Goal: Task Accomplishment & Management: Use online tool/utility

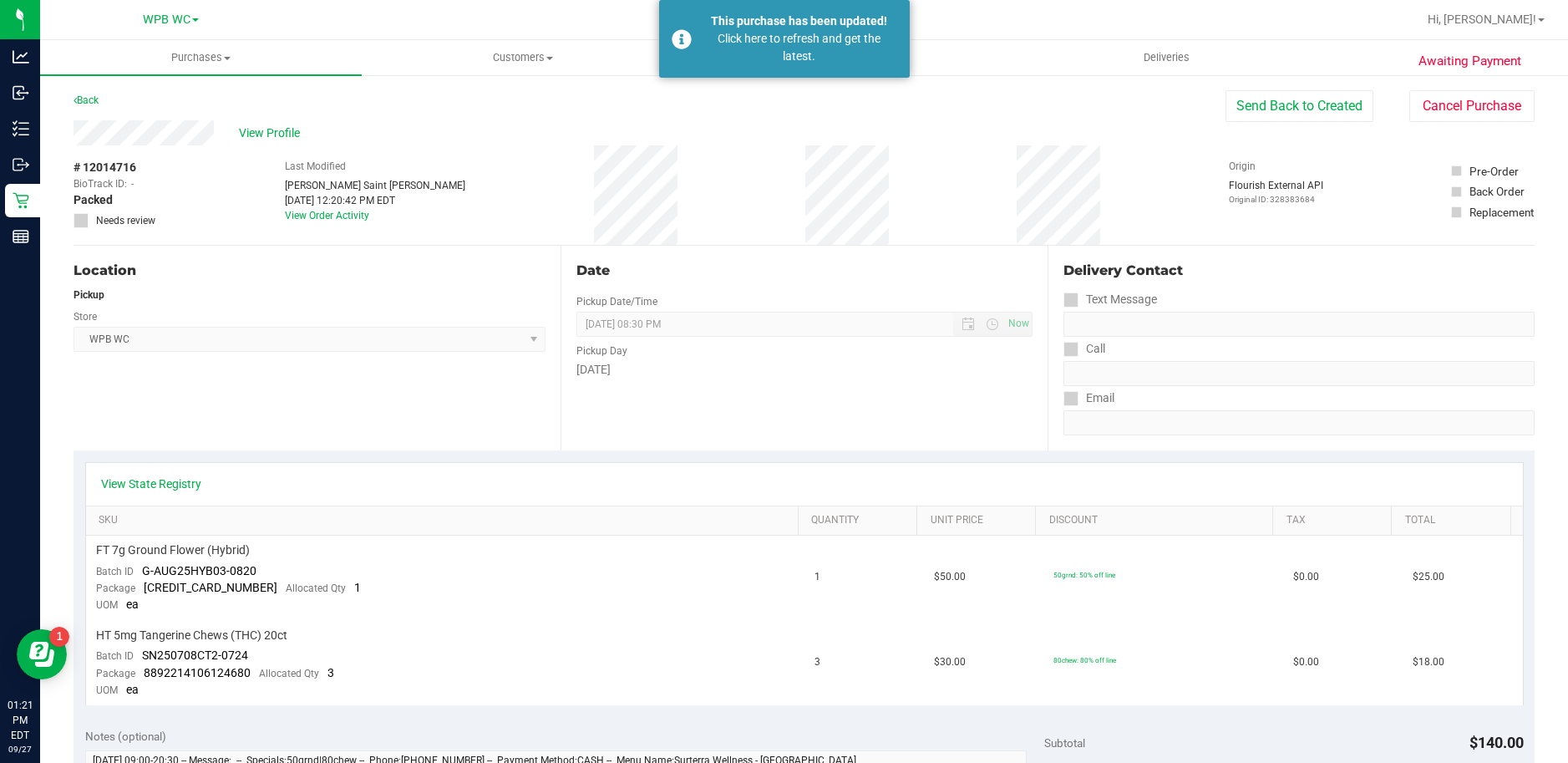
scroll to position [501, 0]
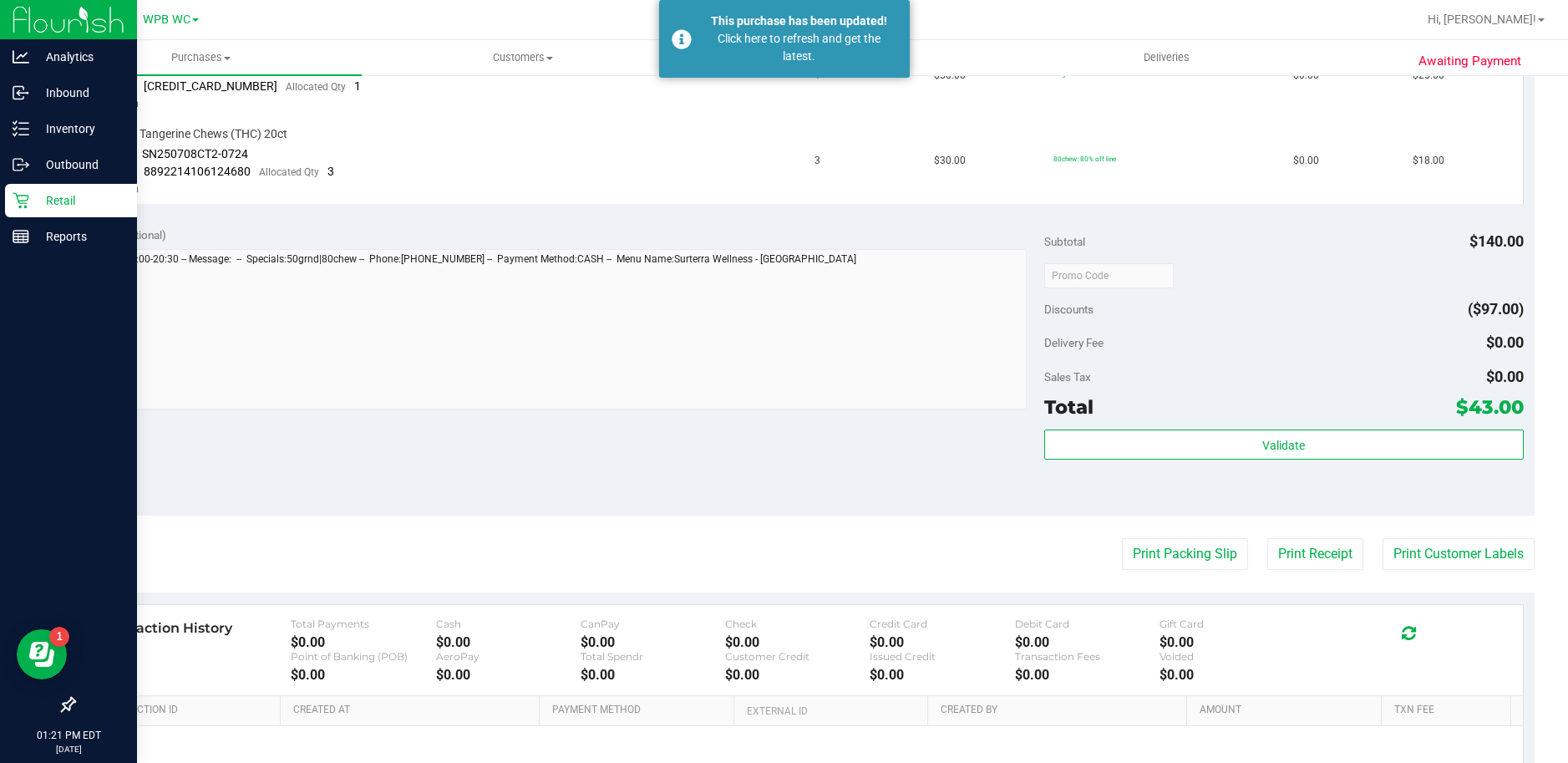
click at [72, 208] on p "Retail" at bounding box center [80, 200] width 101 height 20
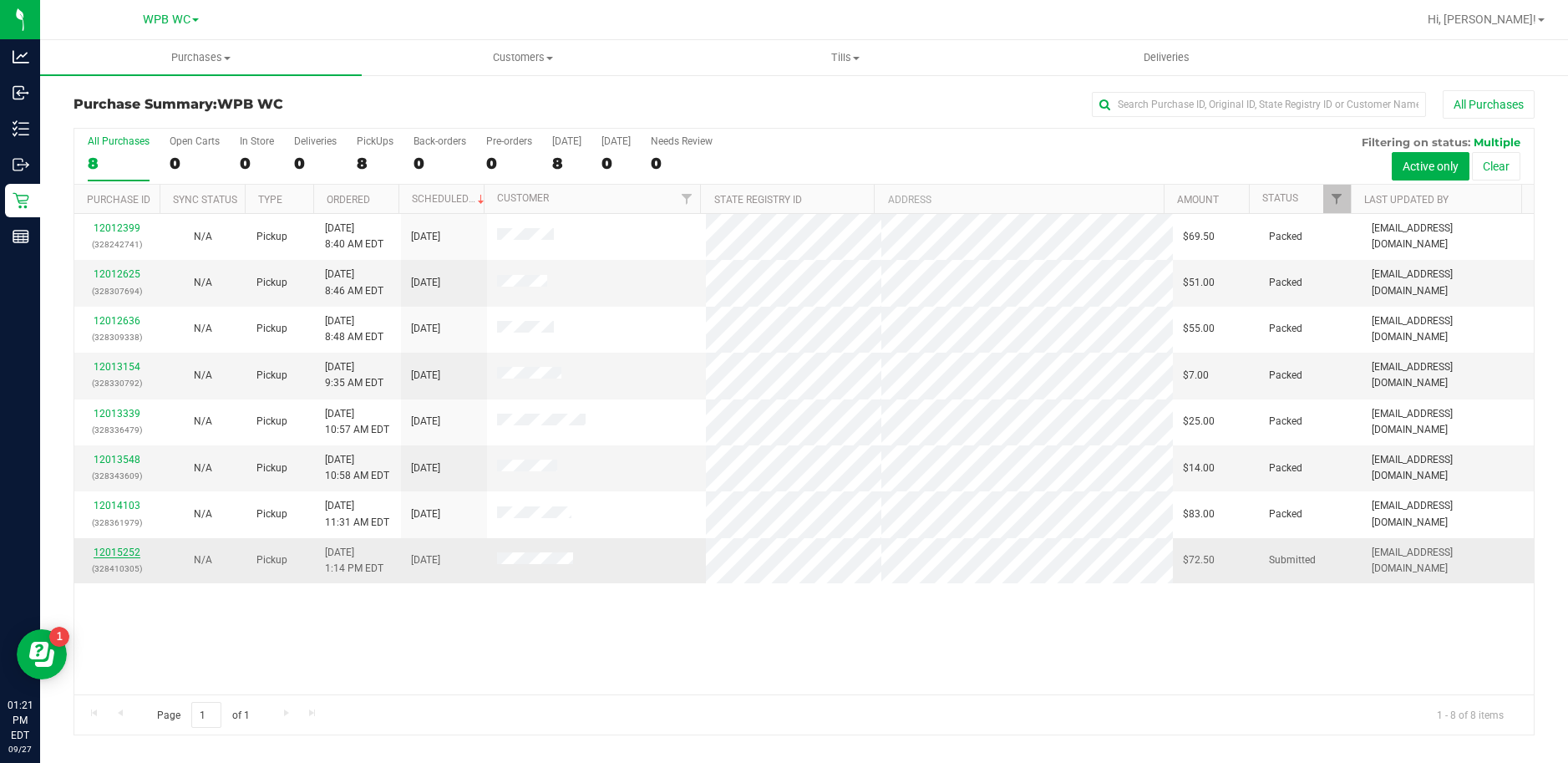
click at [117, 547] on link "12015252" at bounding box center [116, 552] width 47 height 12
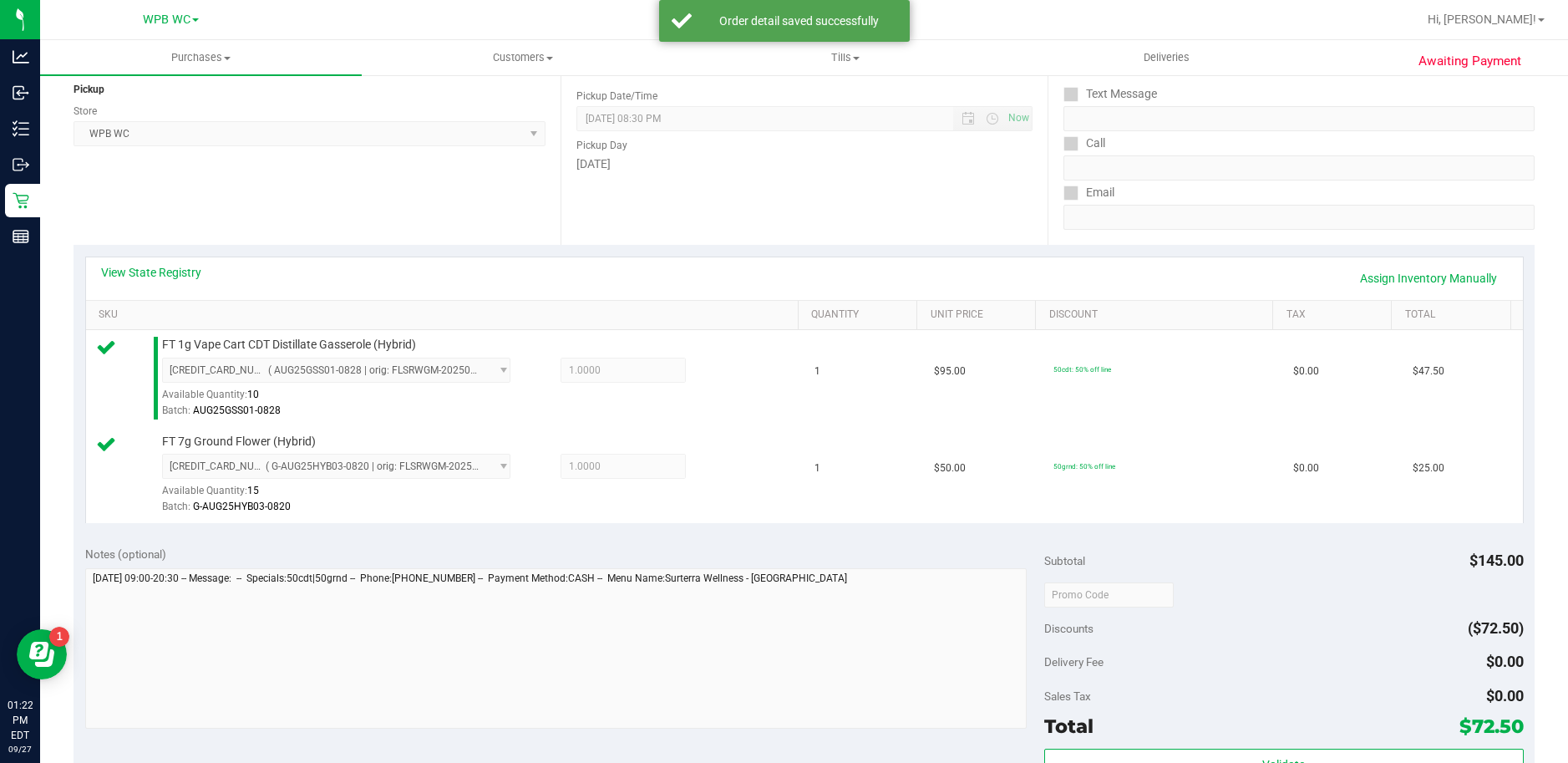
scroll to position [418, 0]
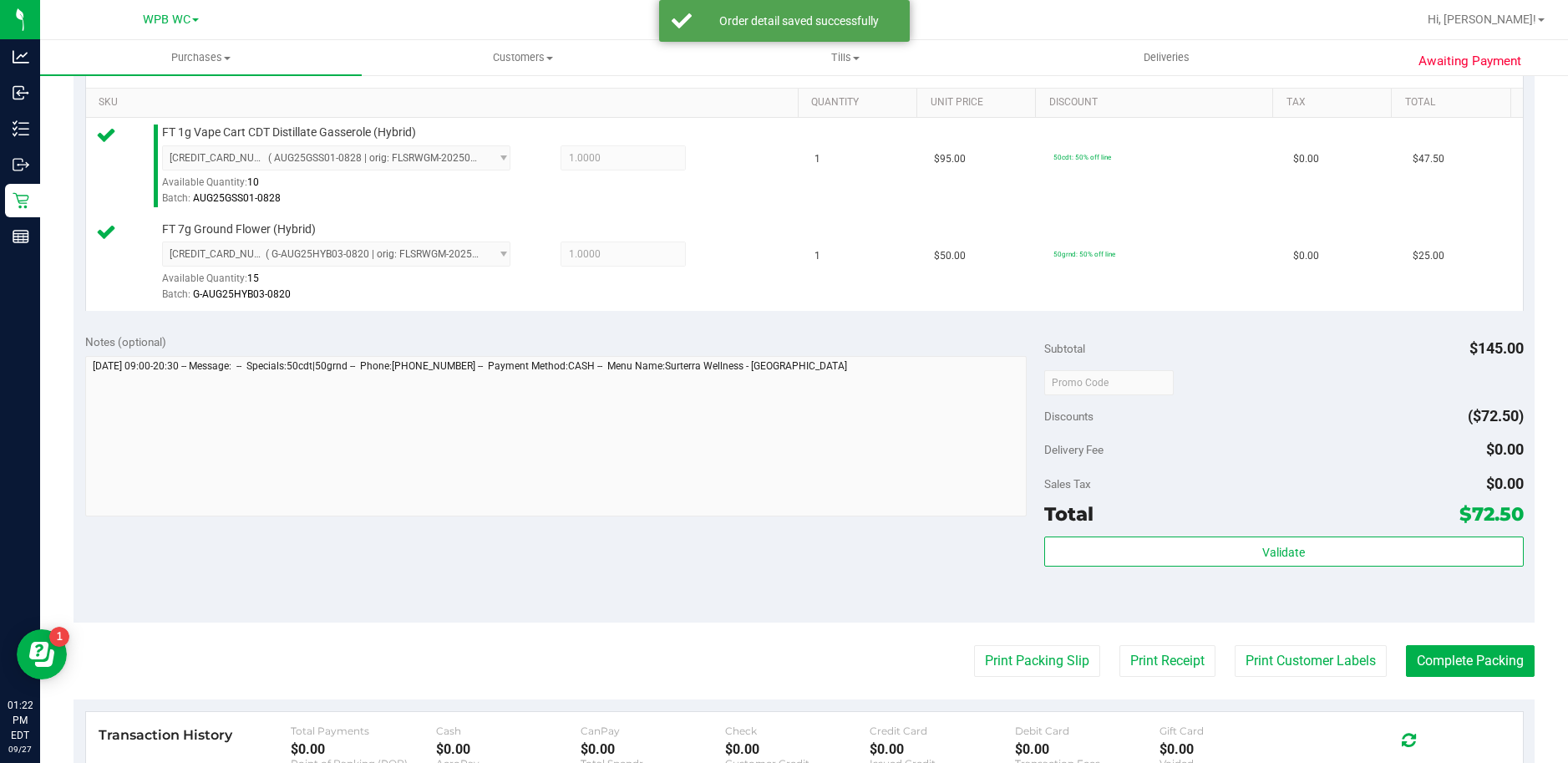
click at [1272, 534] on div "Subtotal $145.00 Discounts ($72.50) Delivery Fee $0.00 Sales Tax $0.00 Total $7…" at bounding box center [1283, 472] width 479 height 278
drag, startPoint x: 1272, startPoint y: 534, endPoint x: 1248, endPoint y: 607, distance: 76.8
click at [1251, 605] on div "Subtotal $145.00 Discounts ($72.50) Delivery Fee $0.00 Sales Tax $0.00 Total $7…" at bounding box center [1283, 472] width 479 height 278
click at [1212, 572] on div "Validate" at bounding box center [1283, 574] width 479 height 75
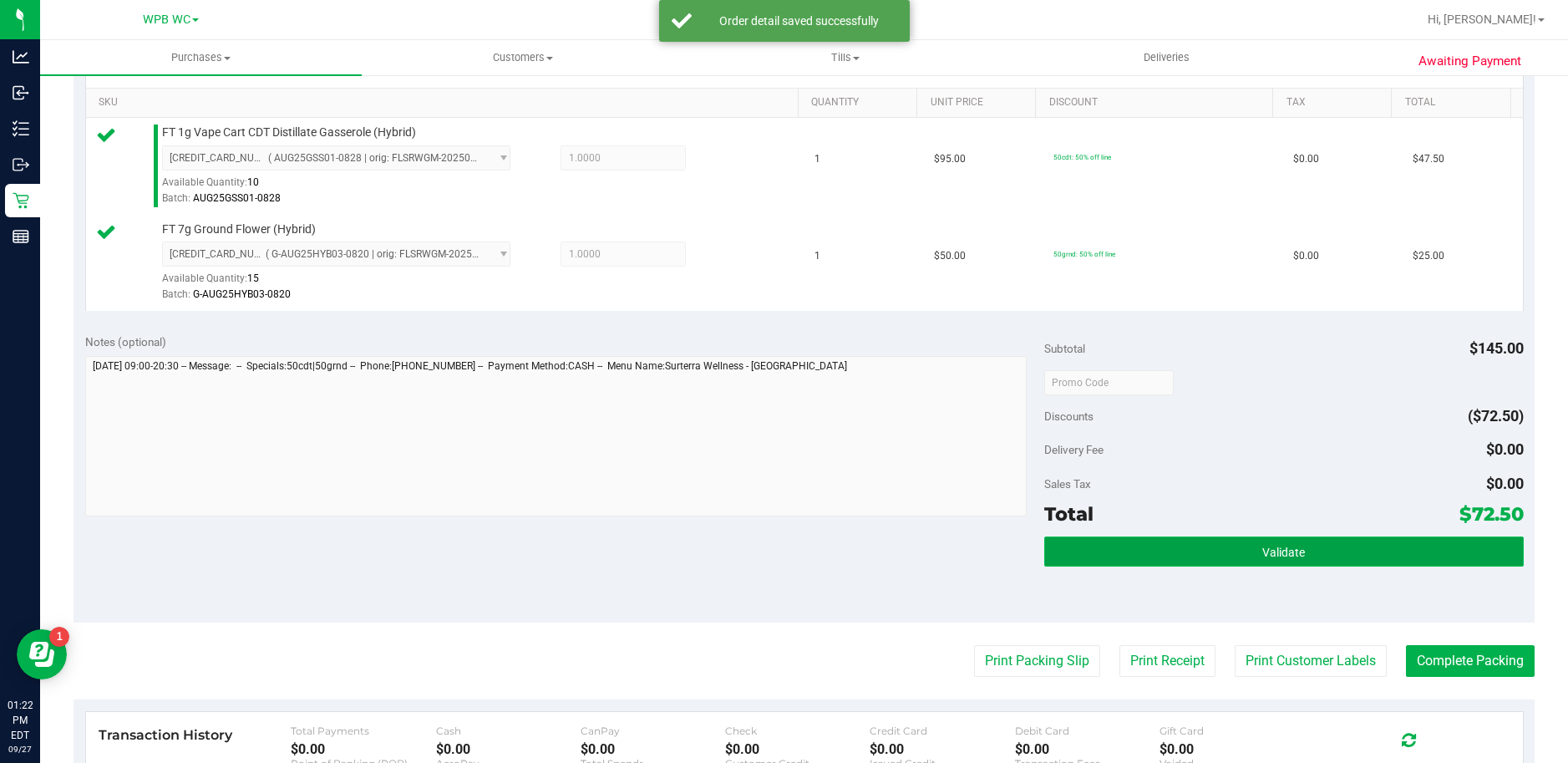
click at [1206, 561] on button "Validate" at bounding box center [1283, 551] width 479 height 30
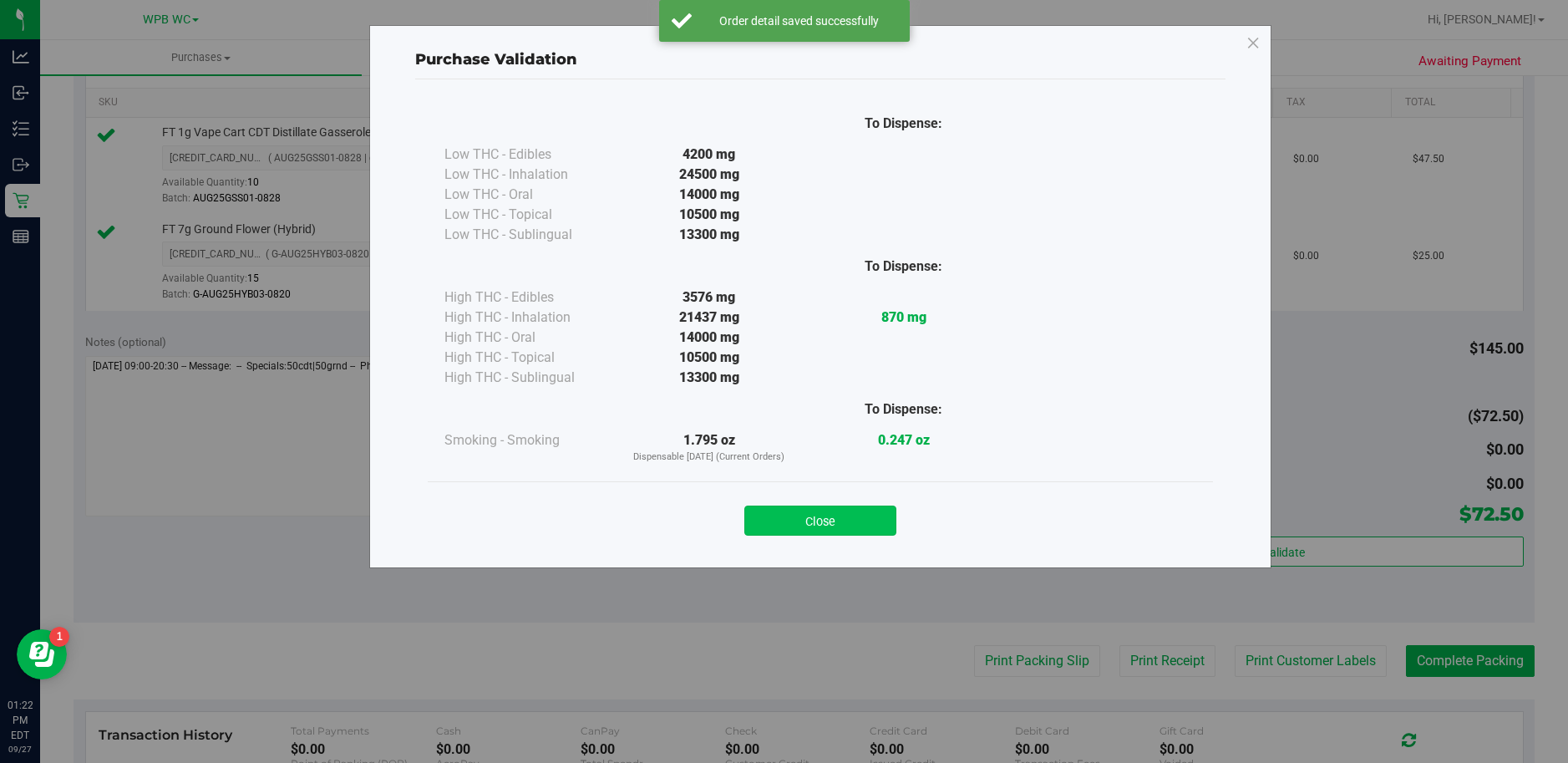
click at [819, 521] on button "Close" at bounding box center [821, 520] width 152 height 30
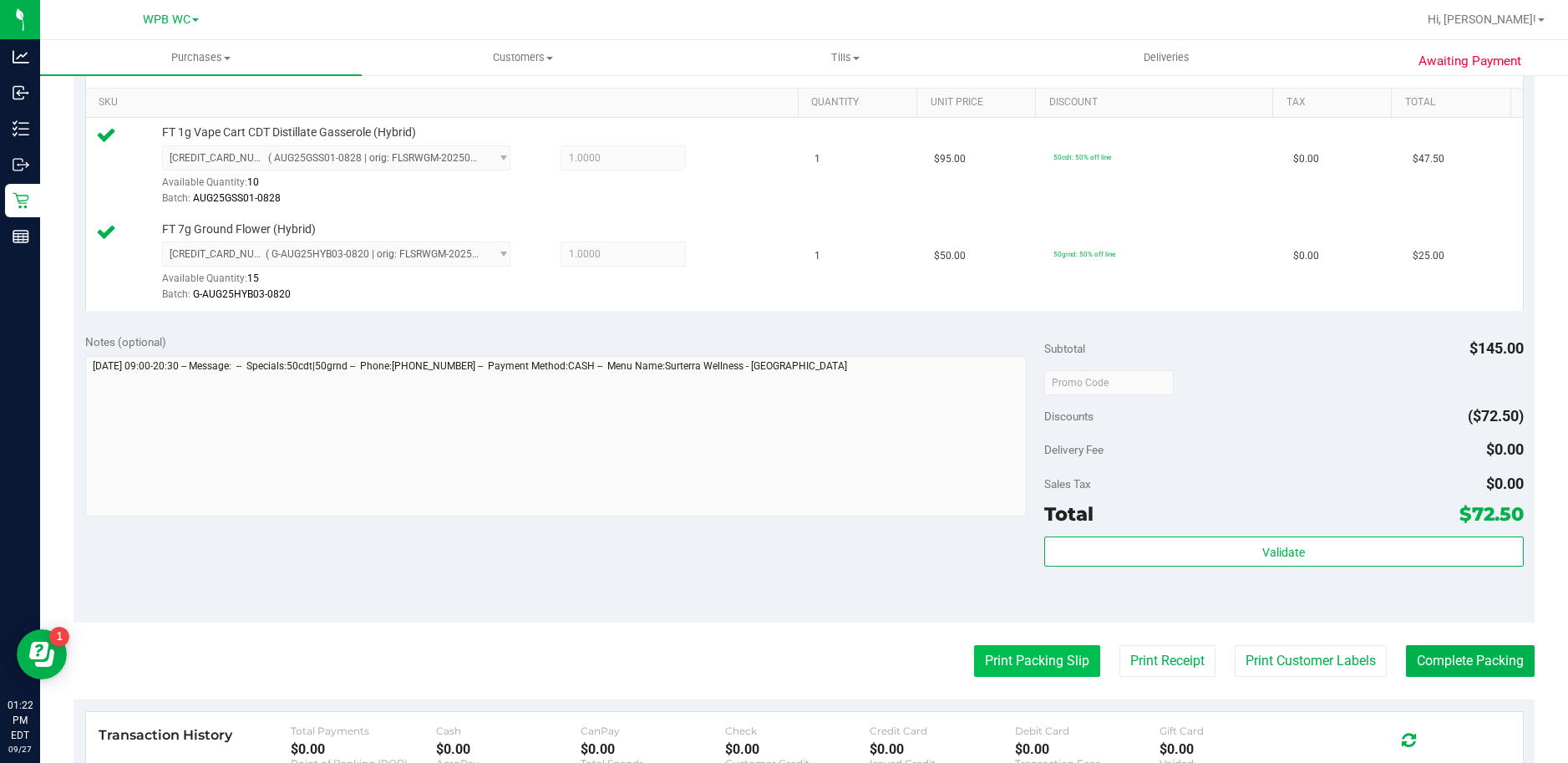
click at [1026, 649] on button "Print Packing Slip" at bounding box center [1037, 661] width 126 height 32
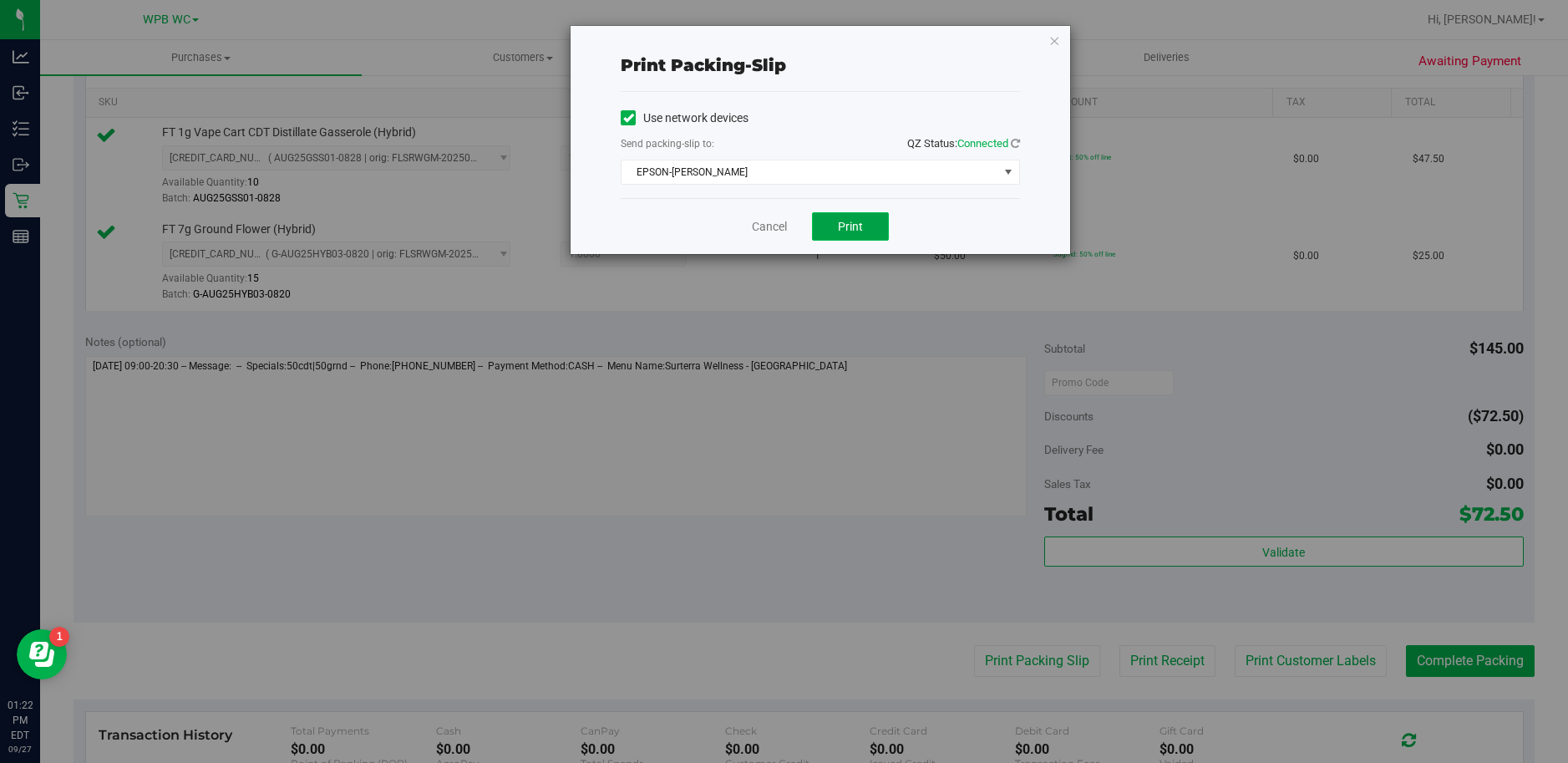
click at [832, 228] on button "Print" at bounding box center [851, 226] width 77 height 28
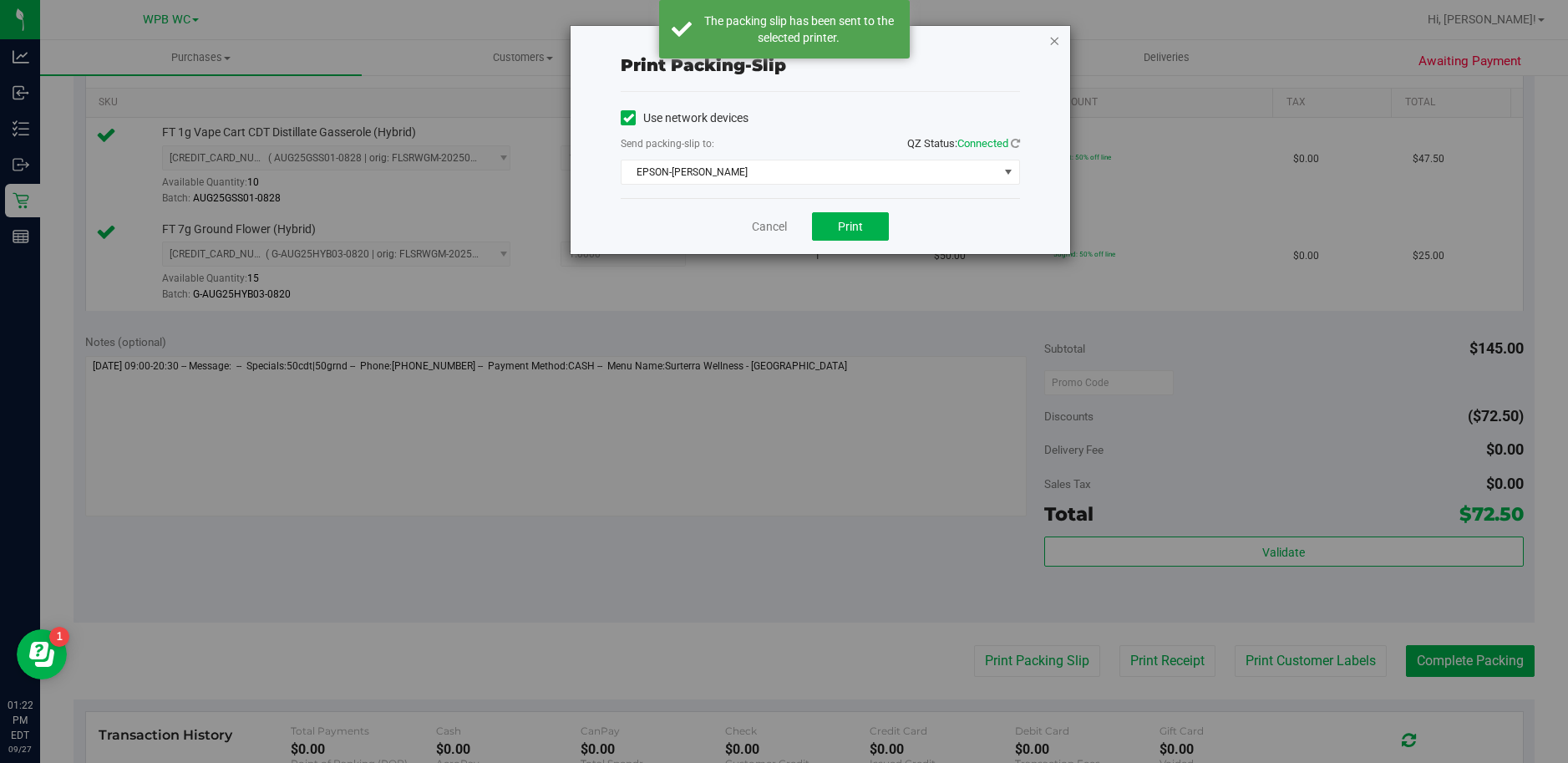
click at [1053, 41] on icon "button" at bounding box center [1054, 40] width 12 height 20
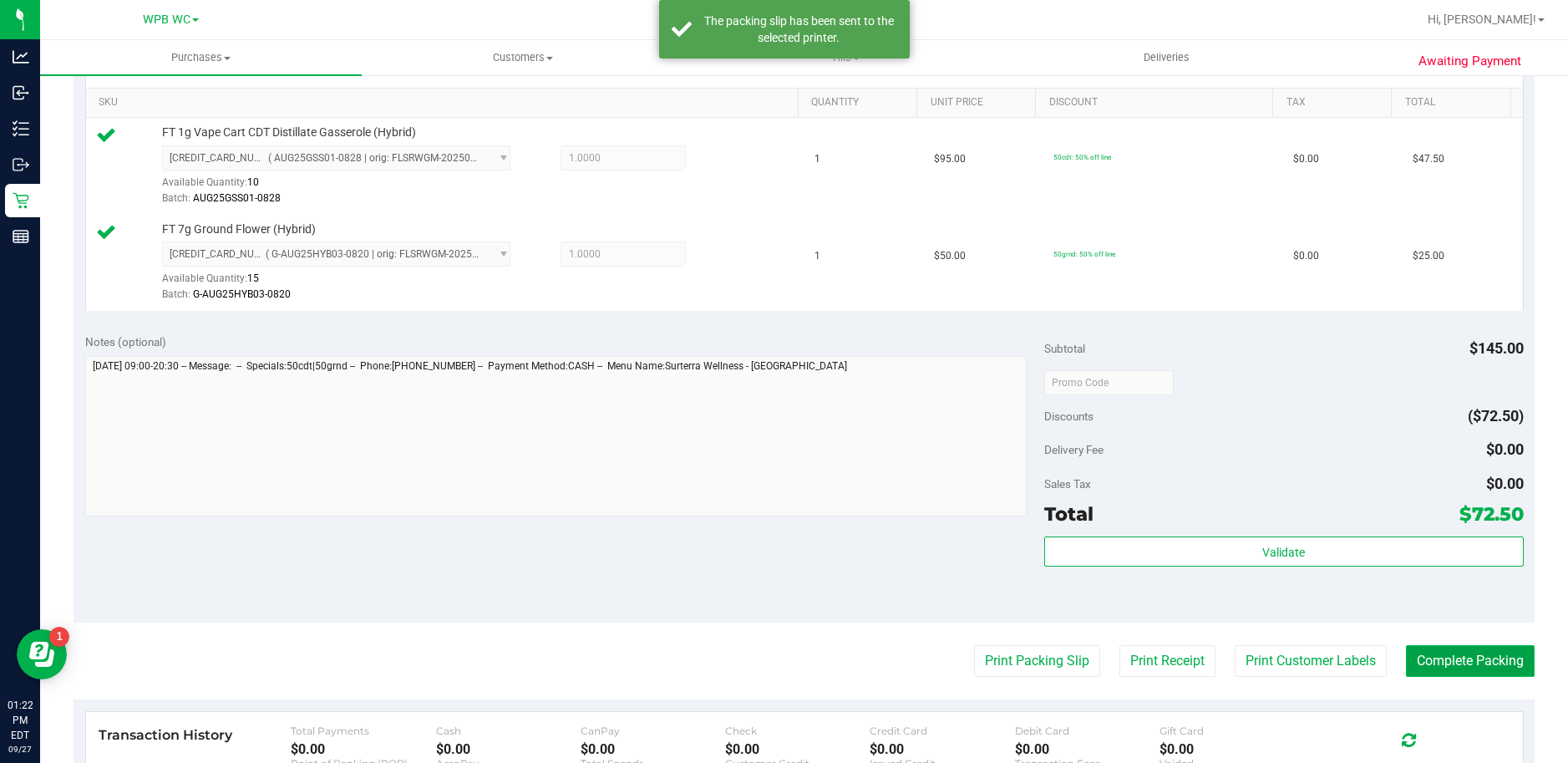
click at [1412, 661] on button "Complete Packing" at bounding box center [1470, 661] width 129 height 32
